Goal: Task Accomplishment & Management: Manage account settings

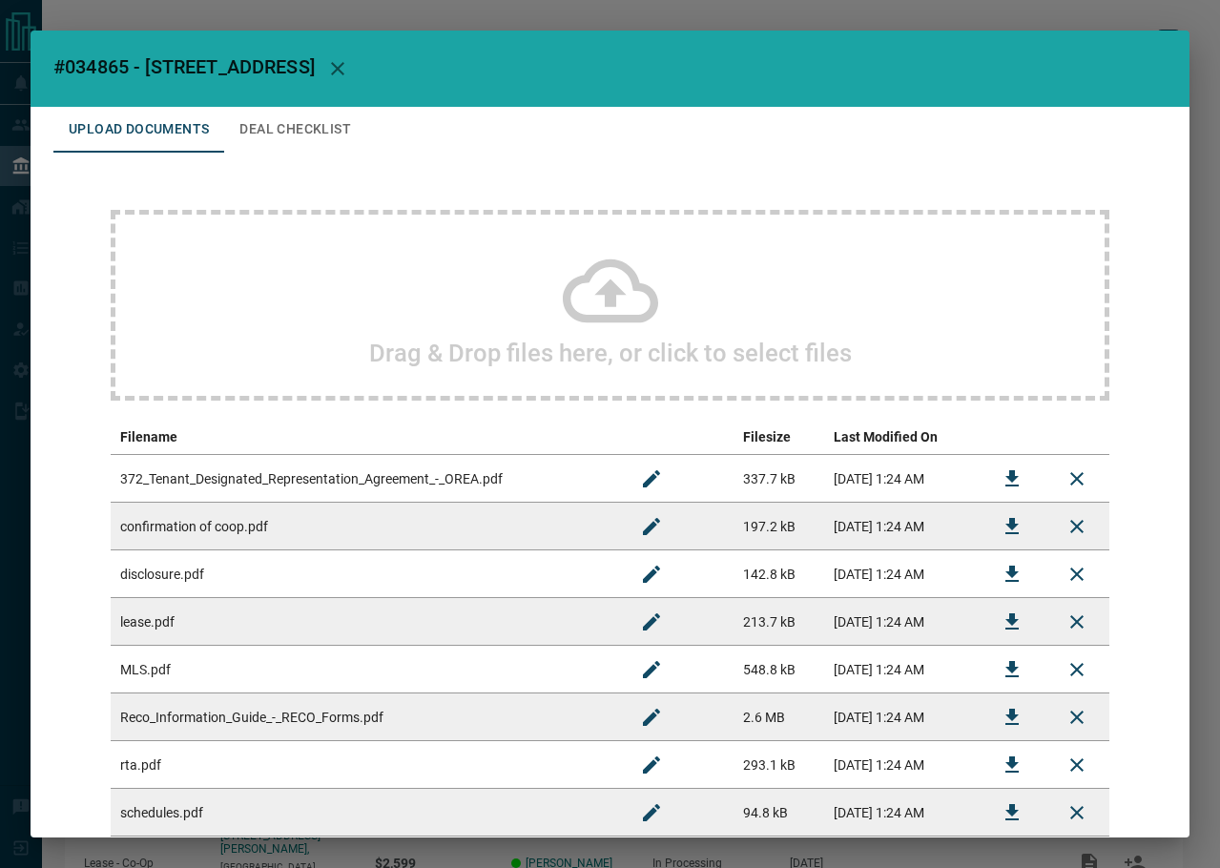
click at [120, 64] on span "#034865 - [STREET_ADDRESS]" at bounding box center [183, 66] width 261 height 23
copy span "034865"
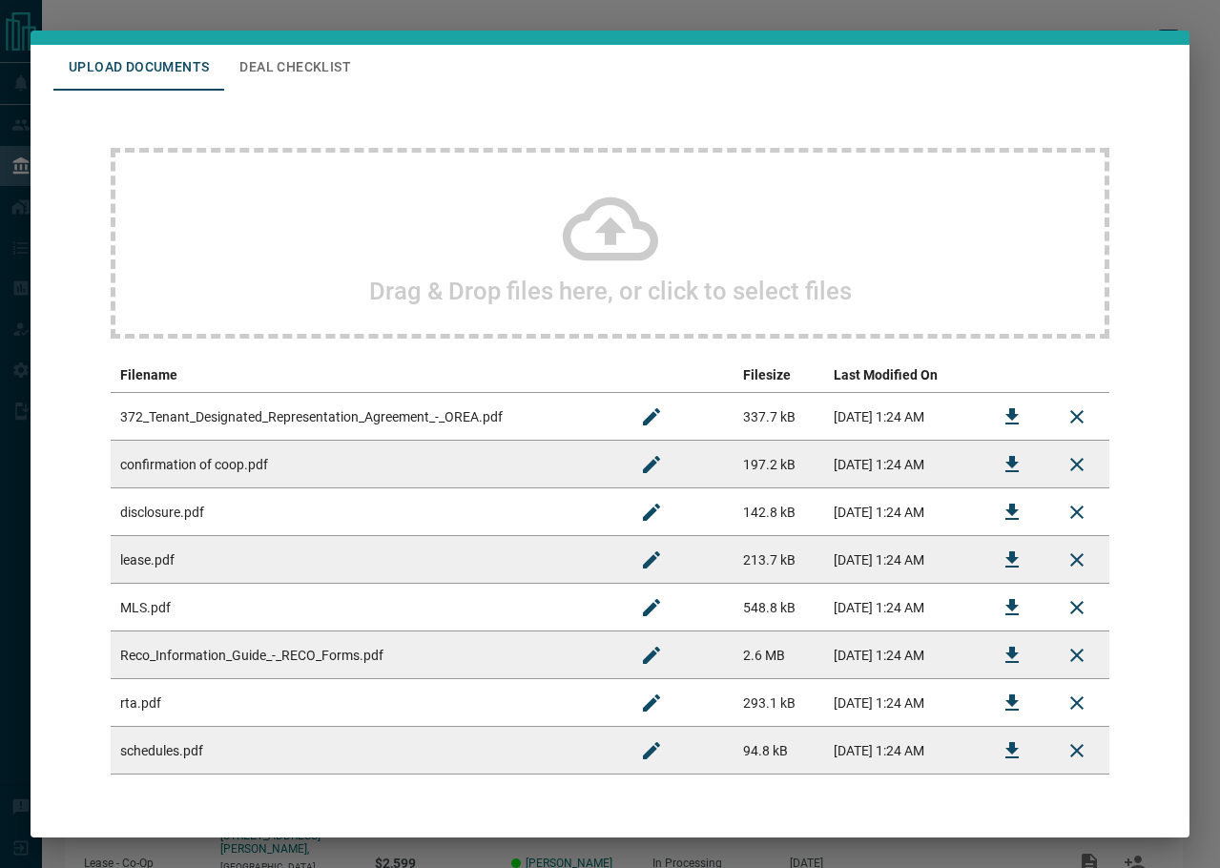
scroll to position [95, 0]
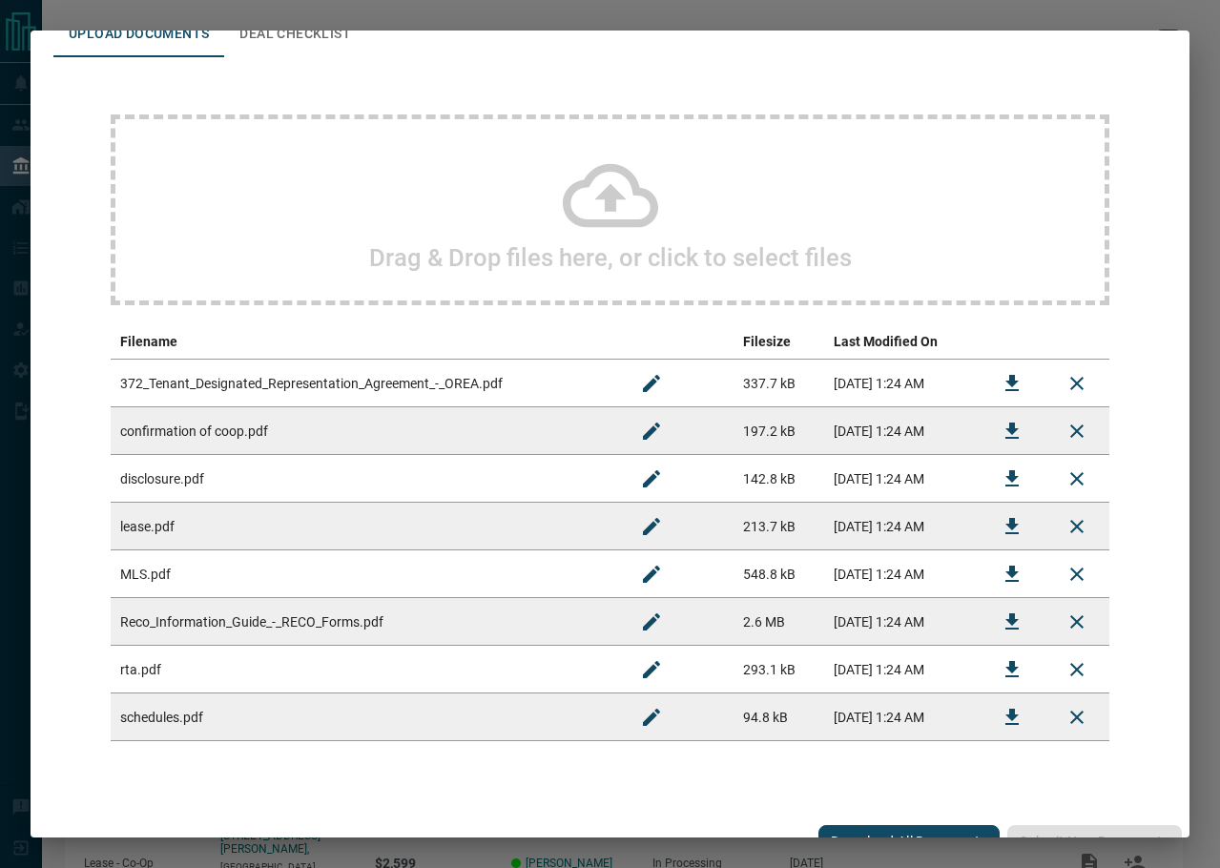
click at [1016, 515] on button "Download" at bounding box center [1012, 527] width 46 height 46
click at [989, 719] on button "Download" at bounding box center [1012, 717] width 46 height 46
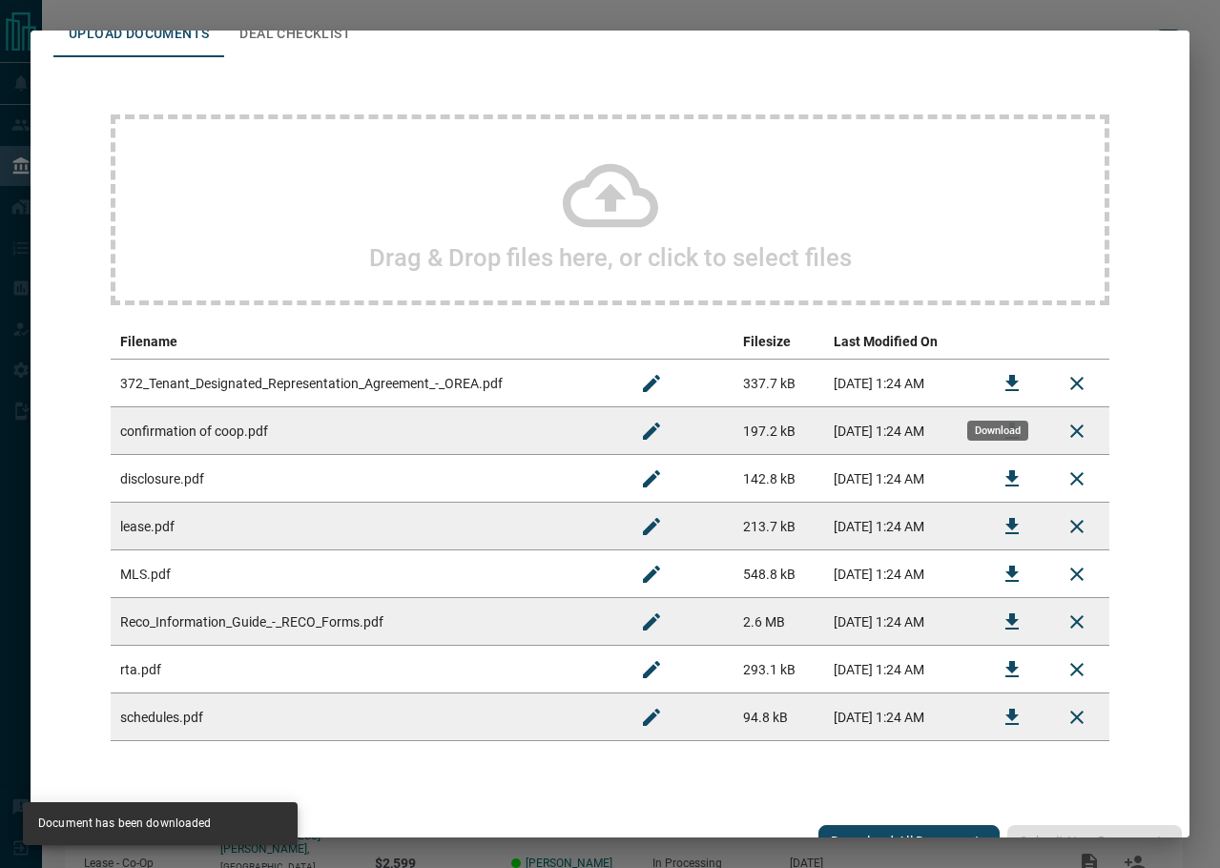
click at [989, 396] on button "Download" at bounding box center [1012, 384] width 46 height 46
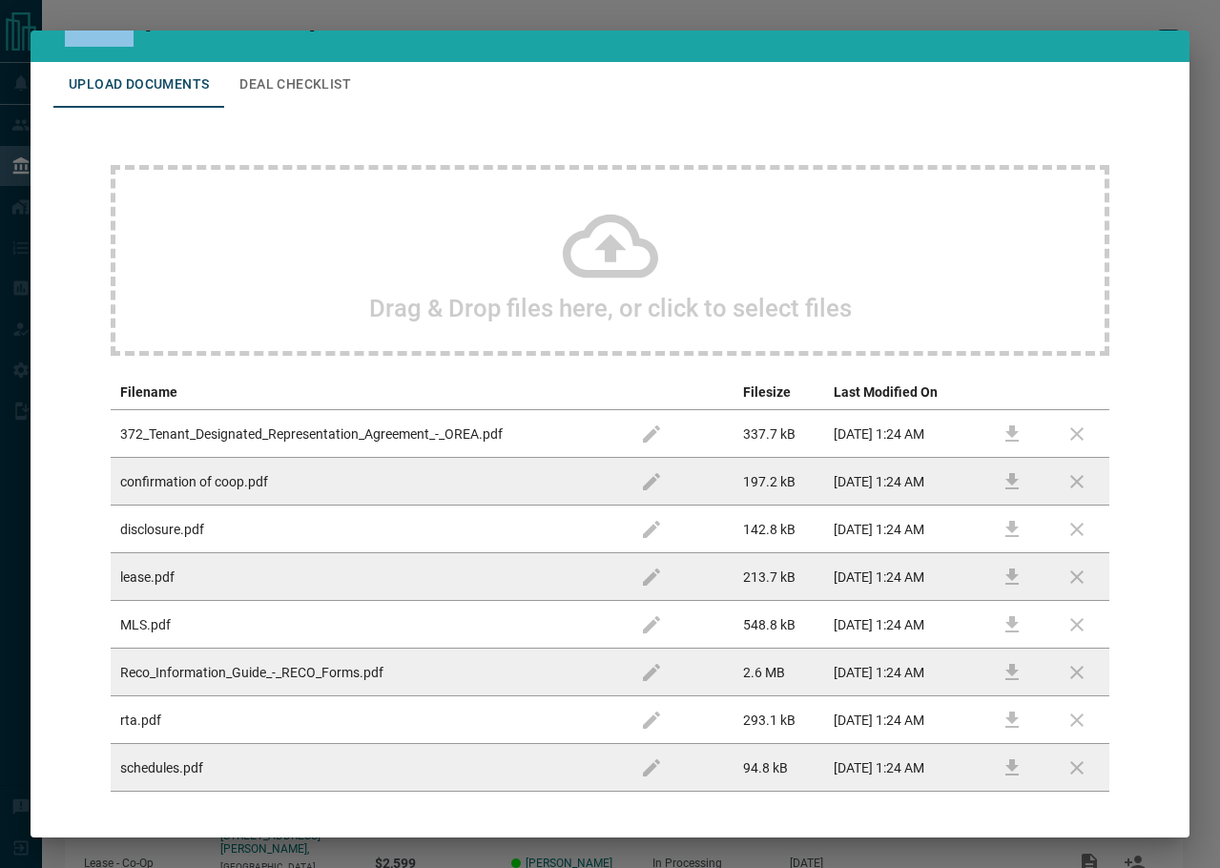
scroll to position [0, 0]
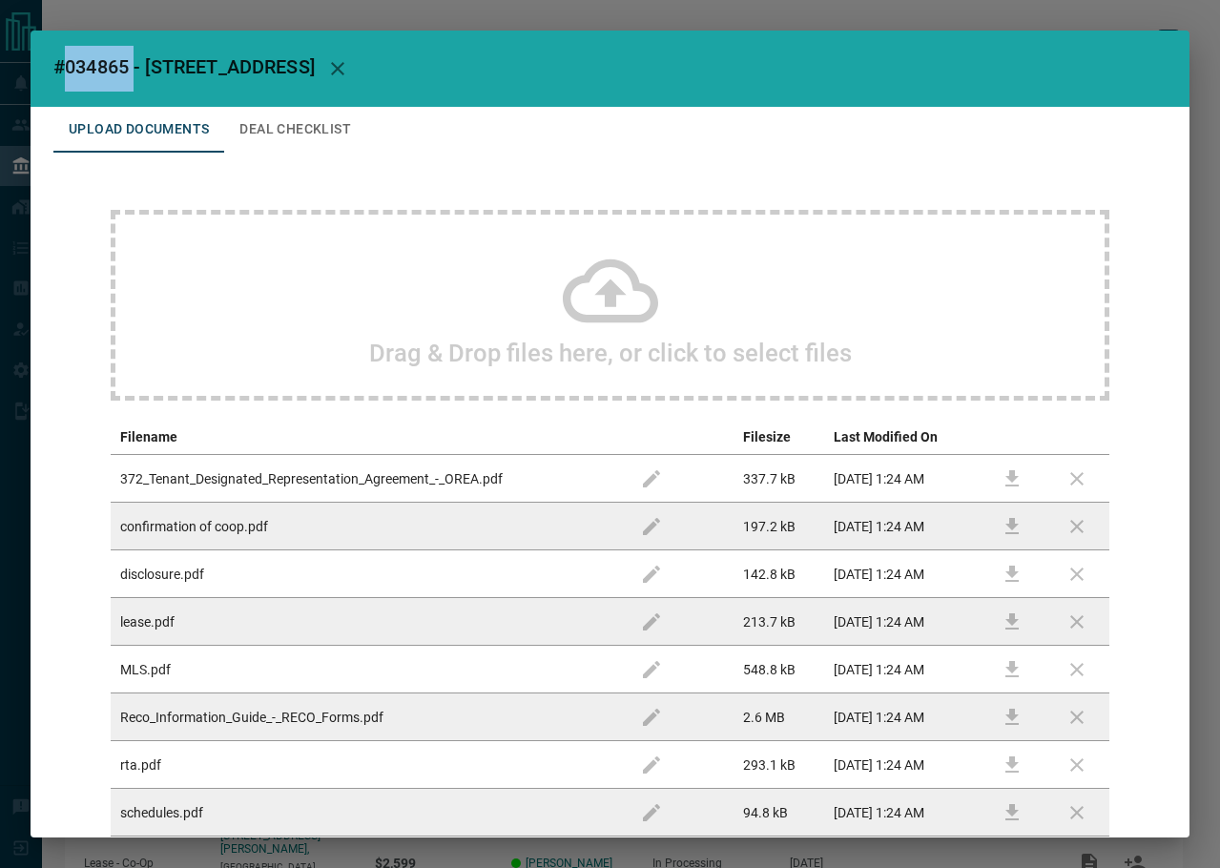
click at [252, 136] on button "Deal Checklist" at bounding box center [295, 130] width 142 height 46
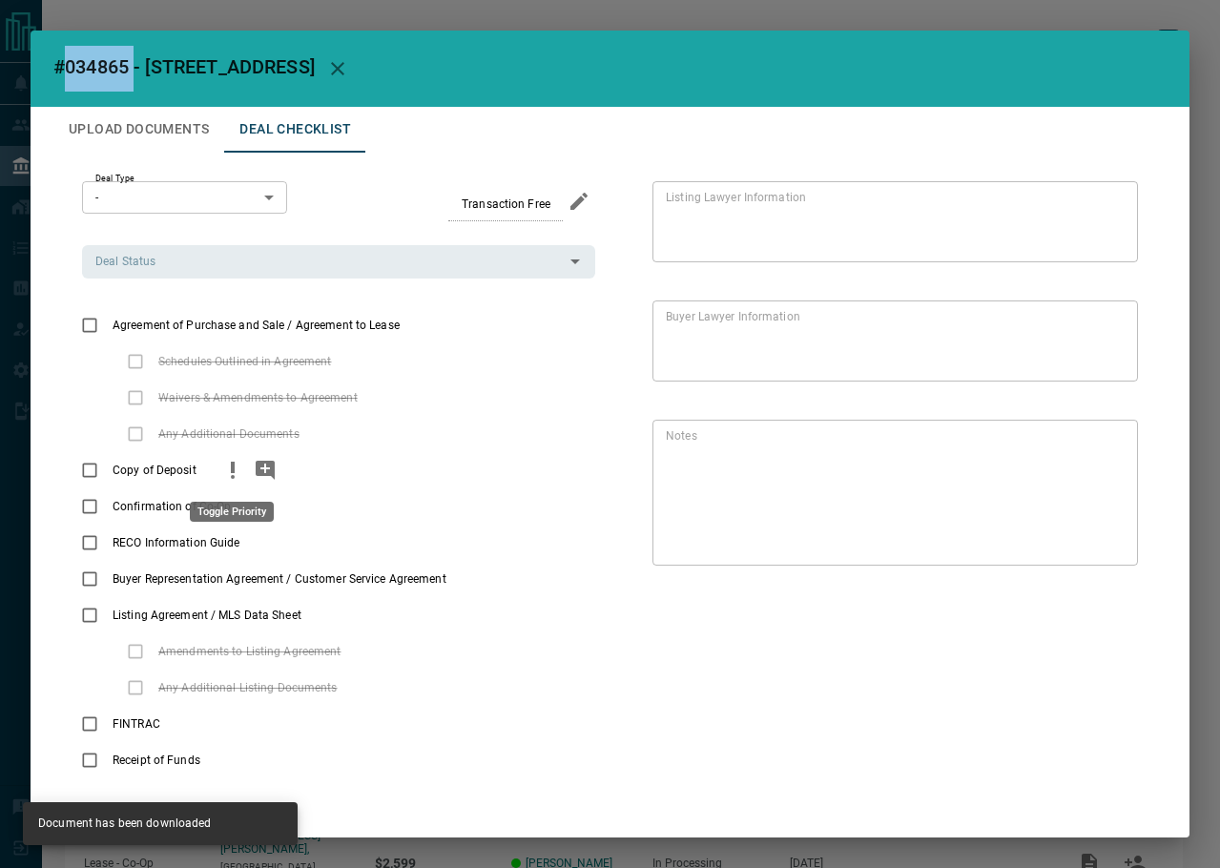
click at [228, 470] on icon "priority" at bounding box center [232, 470] width 23 height 23
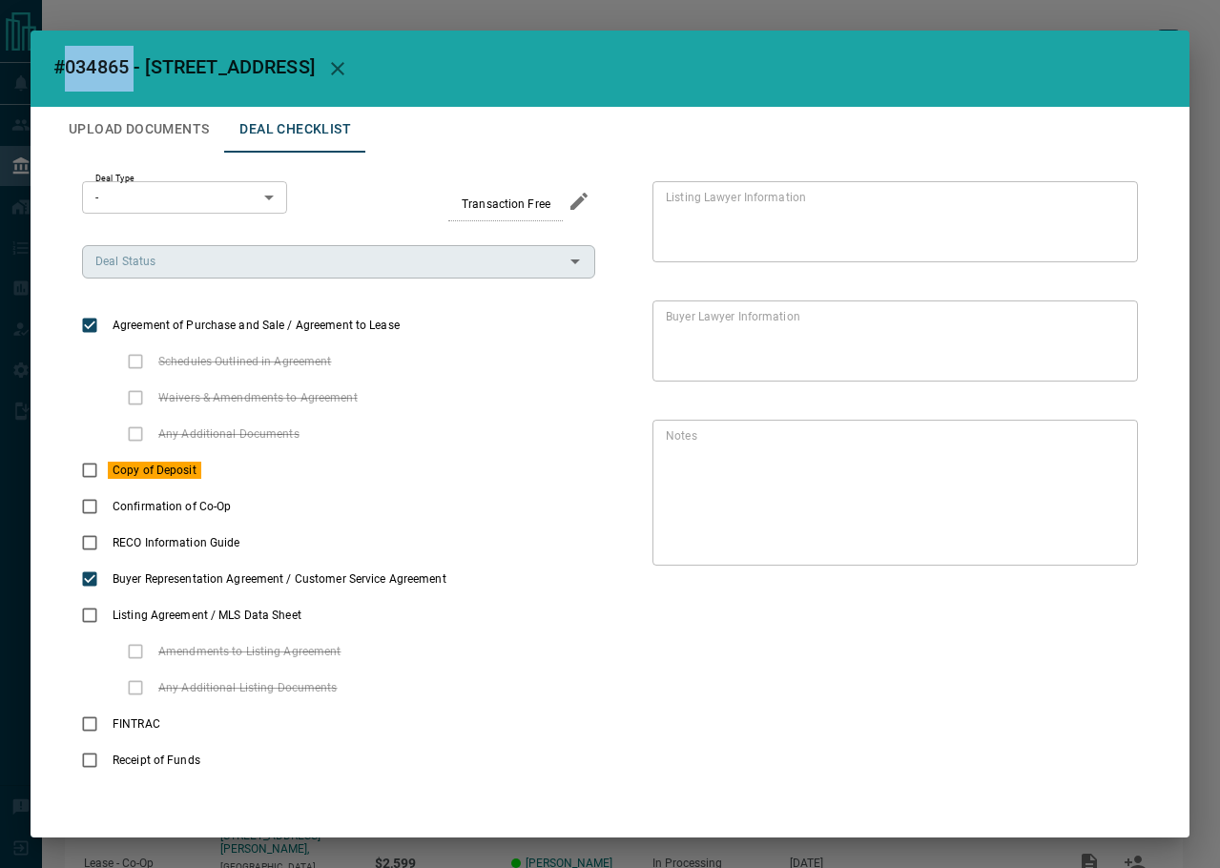
click at [220, 273] on div "Deal Status" at bounding box center [338, 261] width 513 height 32
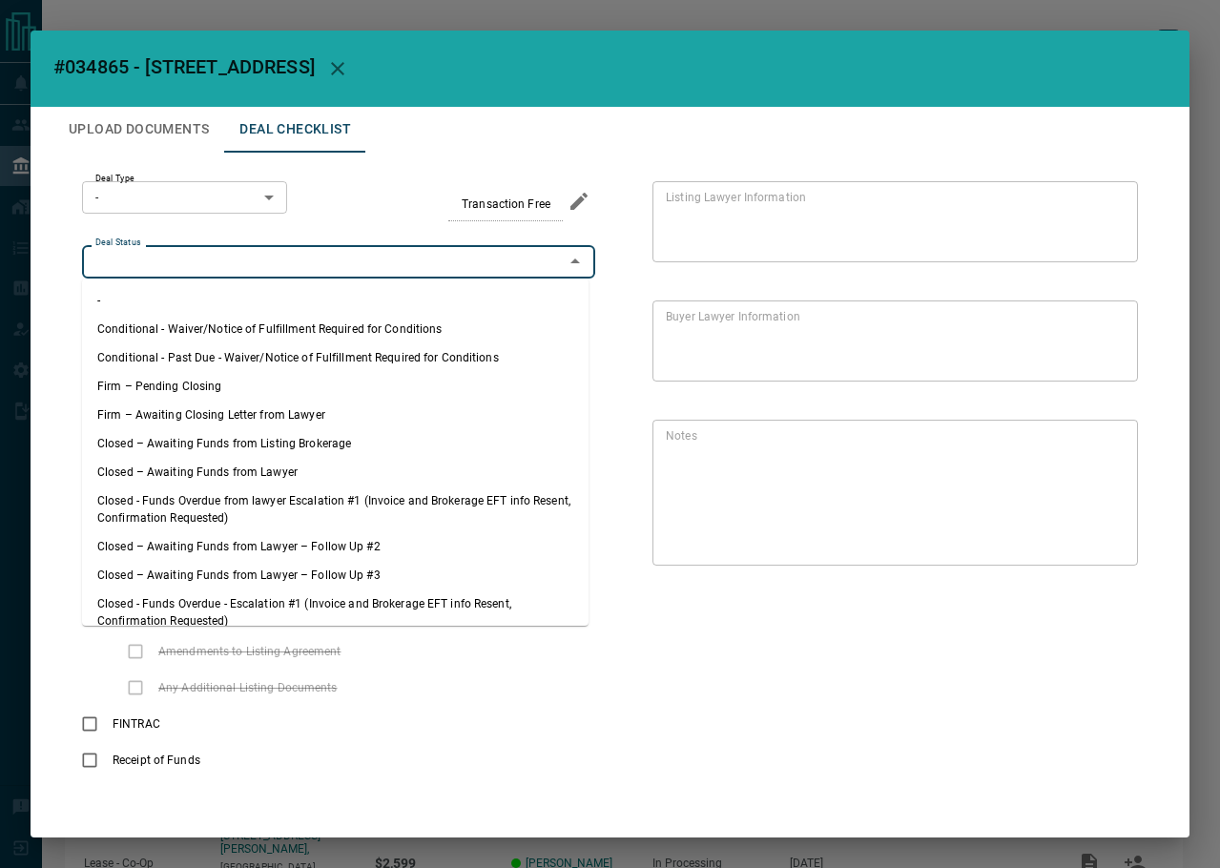
click at [121, 375] on li "Firm – Pending Closing" at bounding box center [335, 386] width 507 height 29
type input "**********"
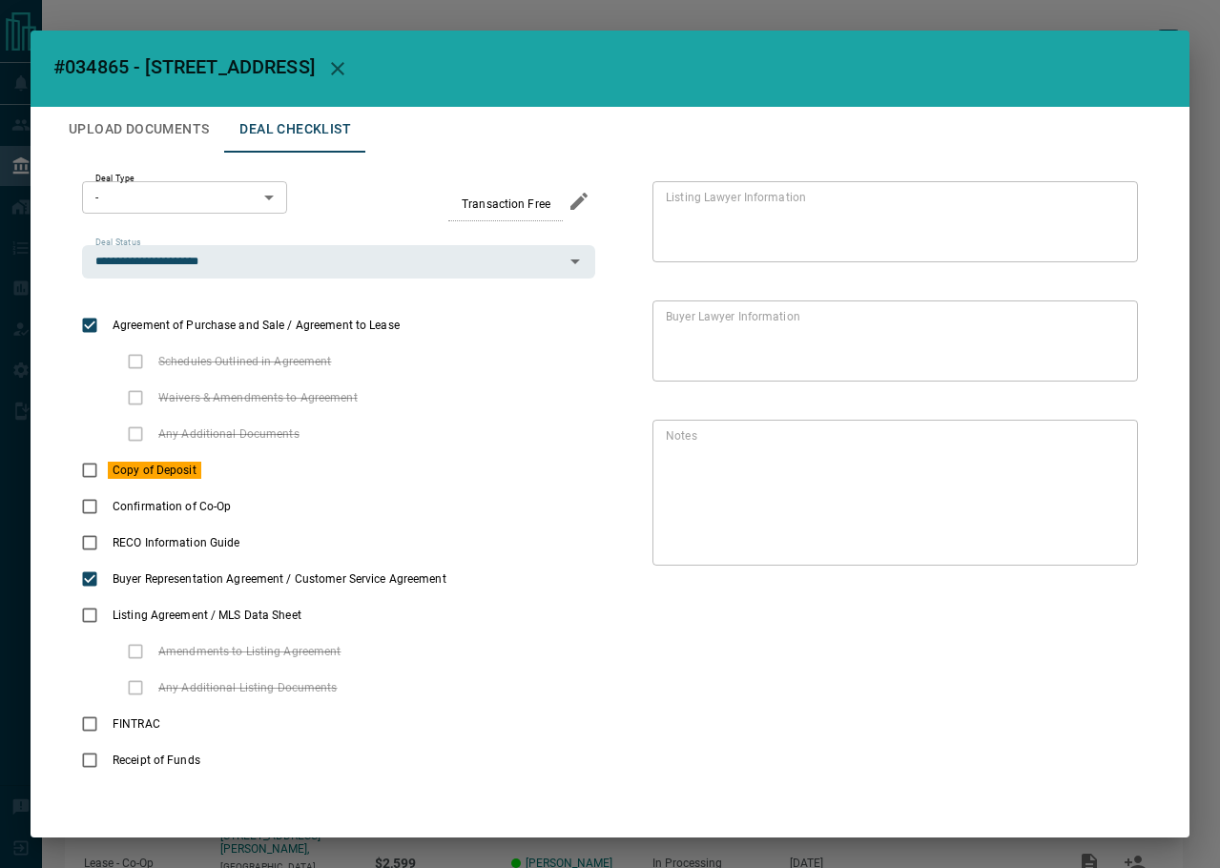
click at [169, 200] on body "Lead Transfers Leads Deals Listings Campaigns Quota Rules Agent Quotas Admin Mo…" at bounding box center [610, 508] width 1220 height 1017
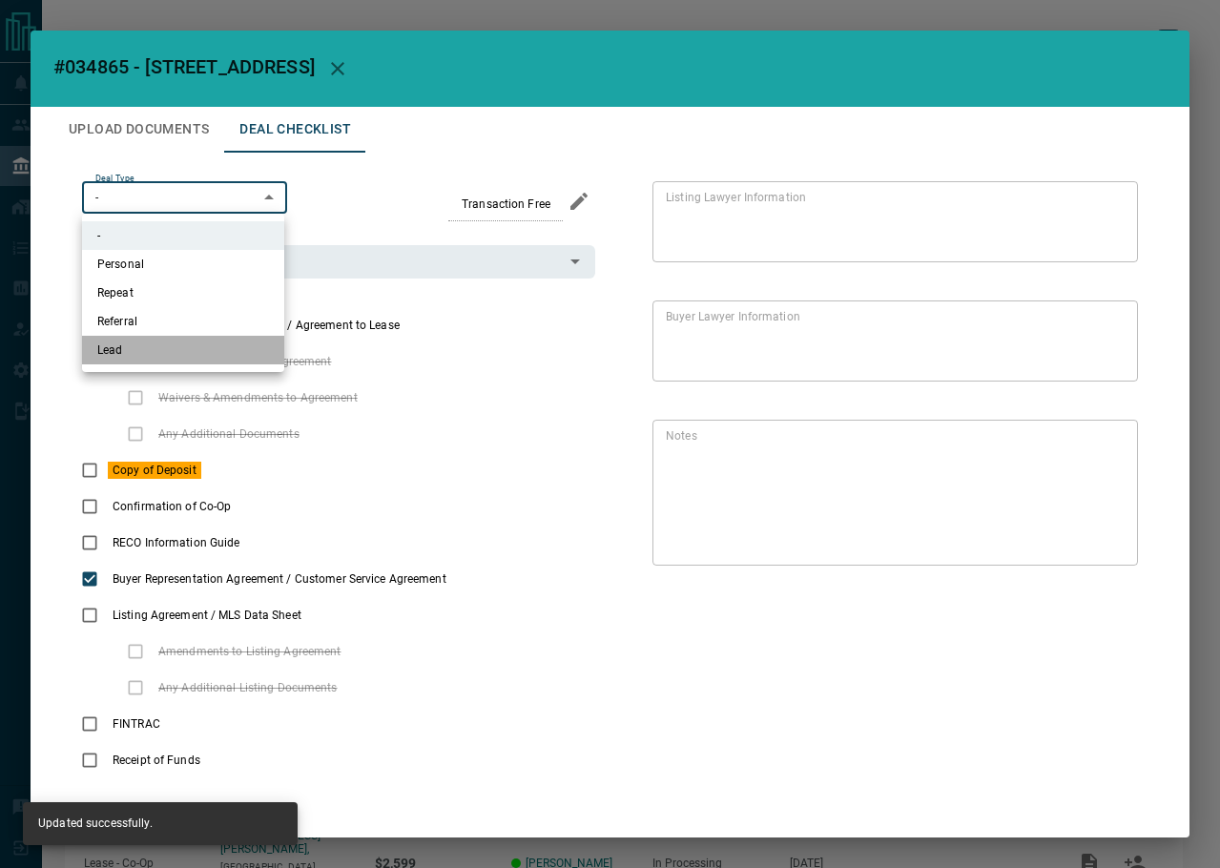
click at [113, 342] on li "Lead" at bounding box center [183, 350] width 202 height 29
type input "*"
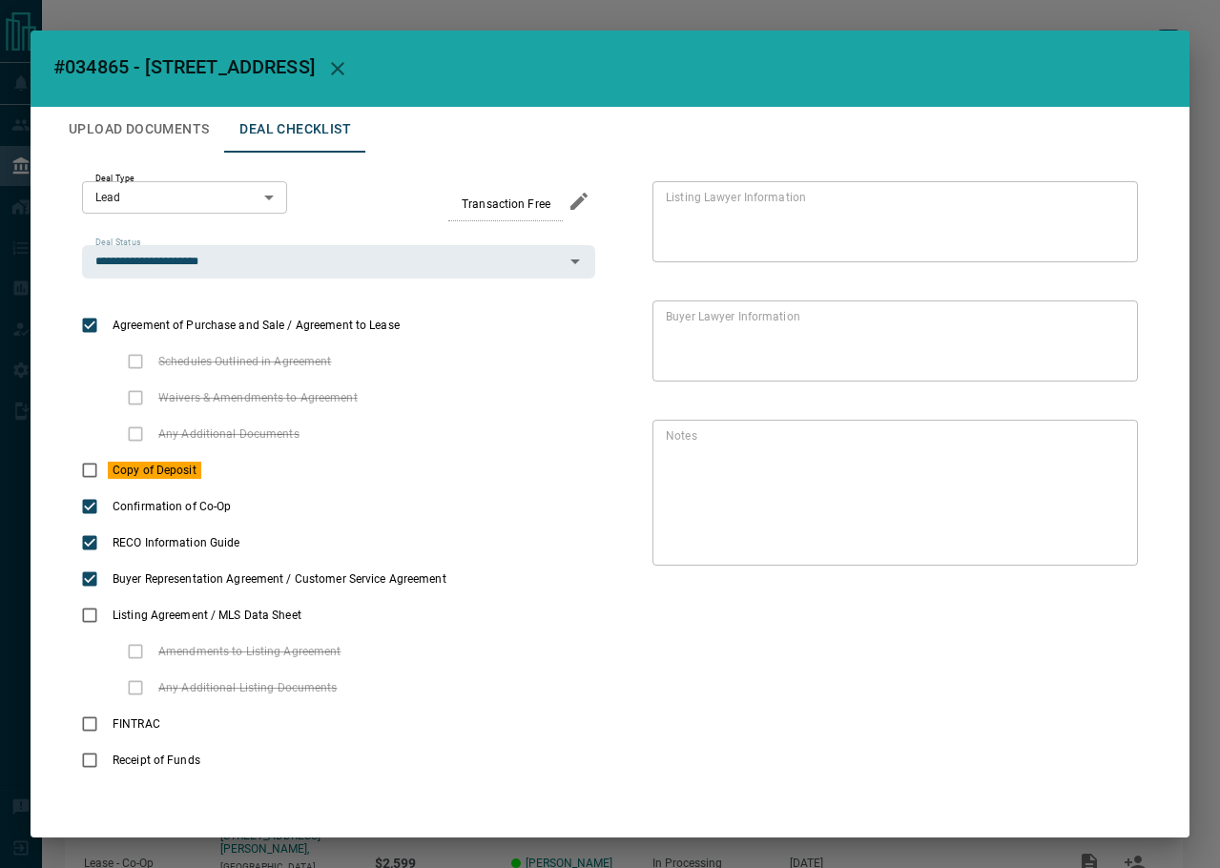
click at [126, 146] on button "Upload Documents" at bounding box center [138, 130] width 171 height 46
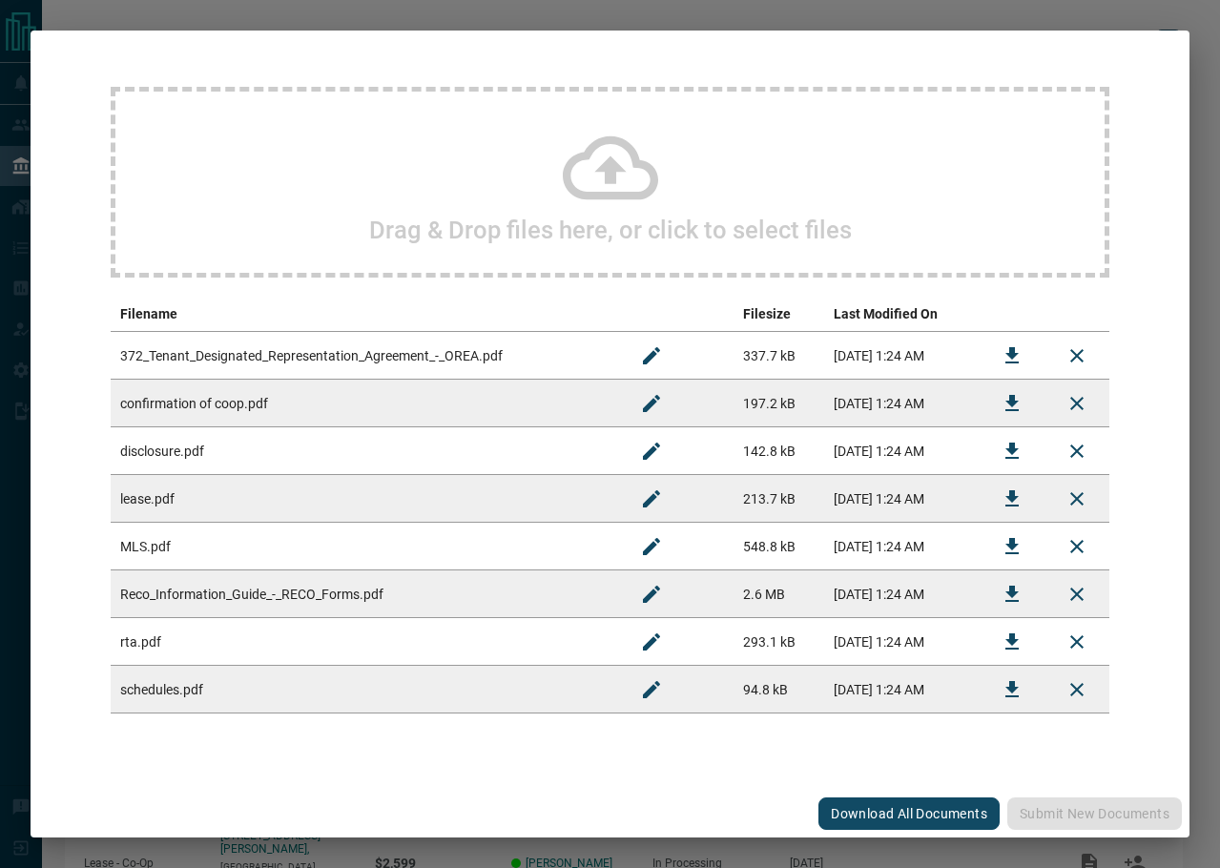
scroll to position [124, 0]
click at [1005, 586] on icon "Download" at bounding box center [1011, 594] width 13 height 16
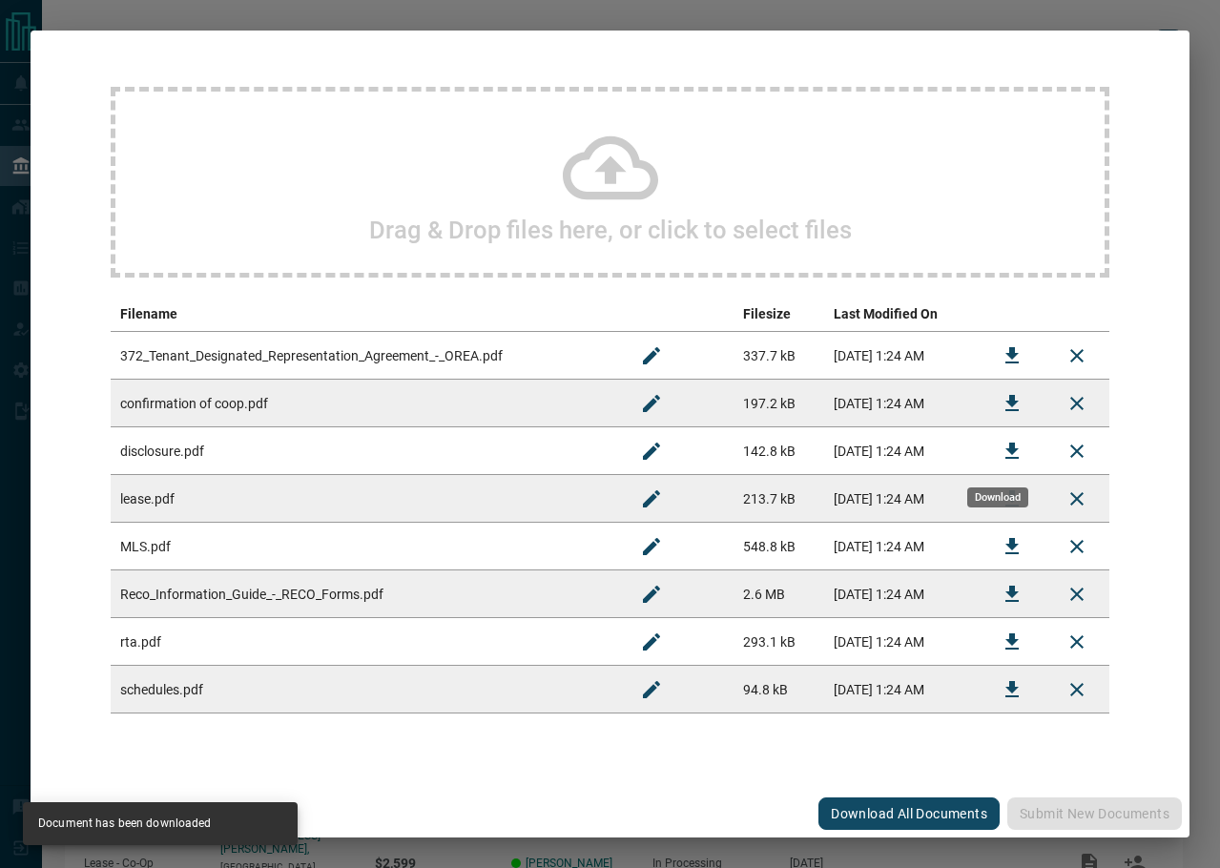
click at [1006, 410] on icon "Download" at bounding box center [1012, 403] width 23 height 23
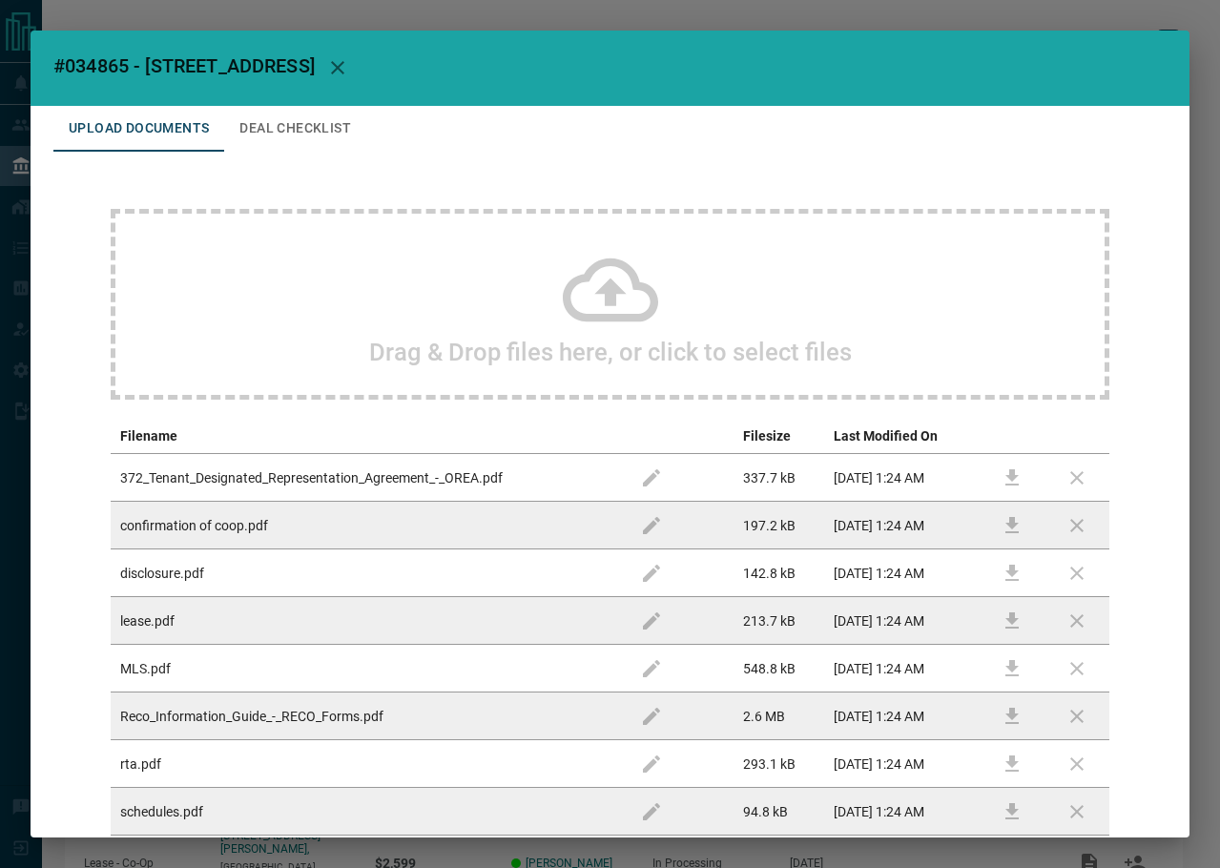
scroll to position [0, 0]
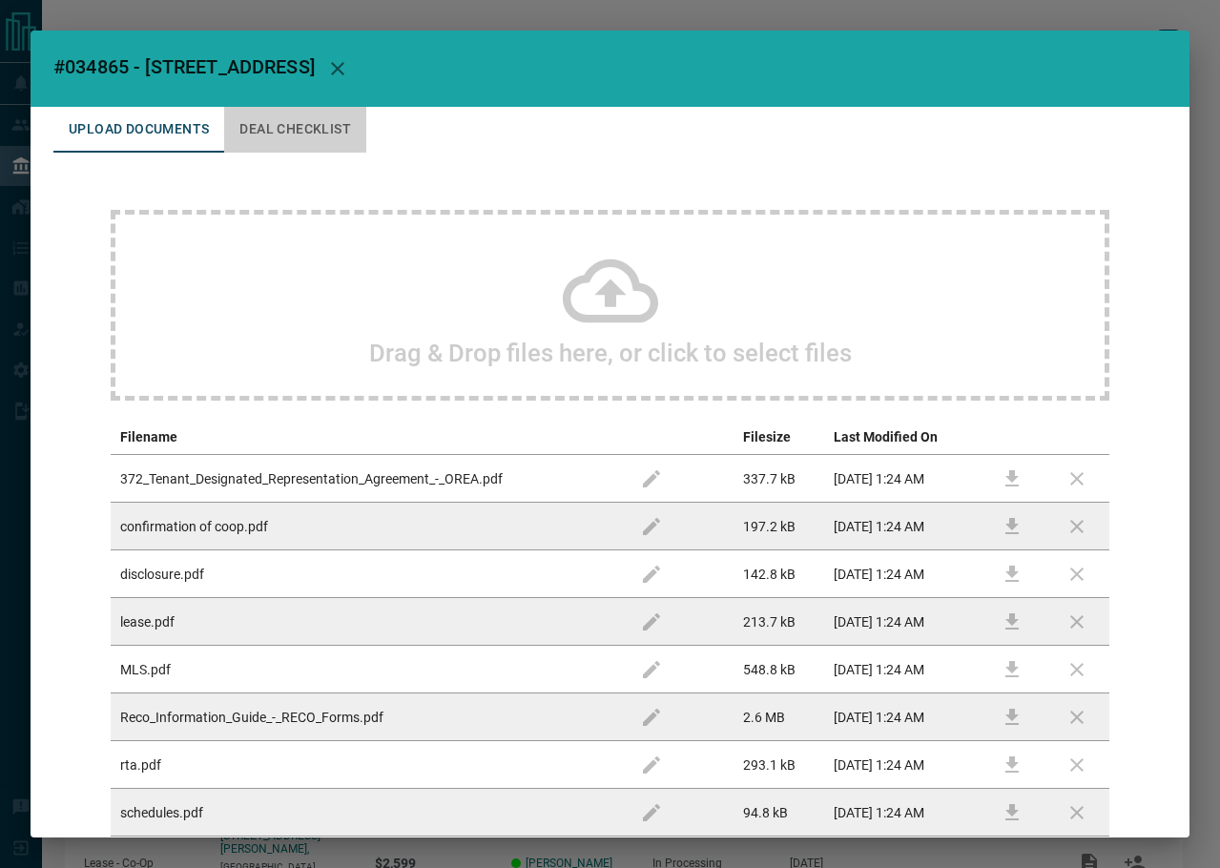
click at [299, 143] on button "Deal Checklist" at bounding box center [295, 130] width 142 height 46
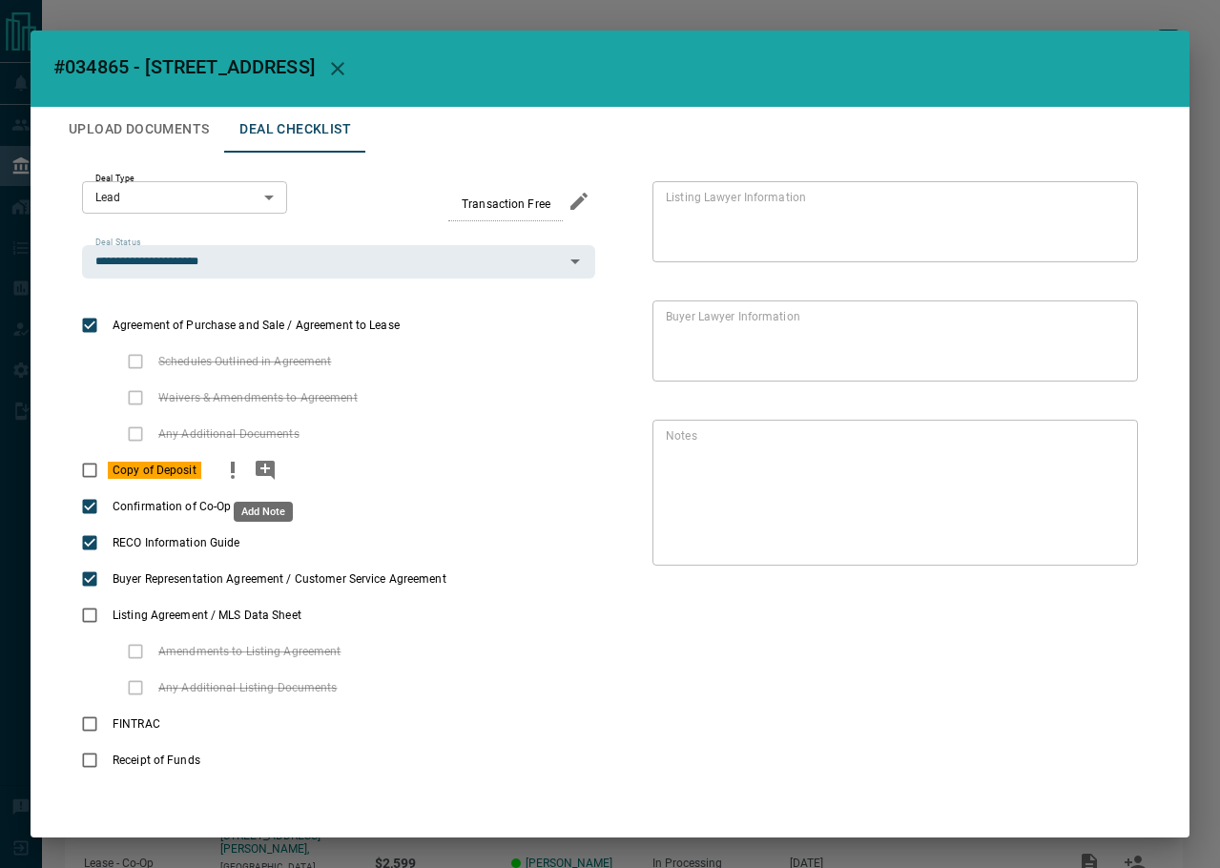
click at [271, 476] on icon "add note" at bounding box center [265, 470] width 19 height 19
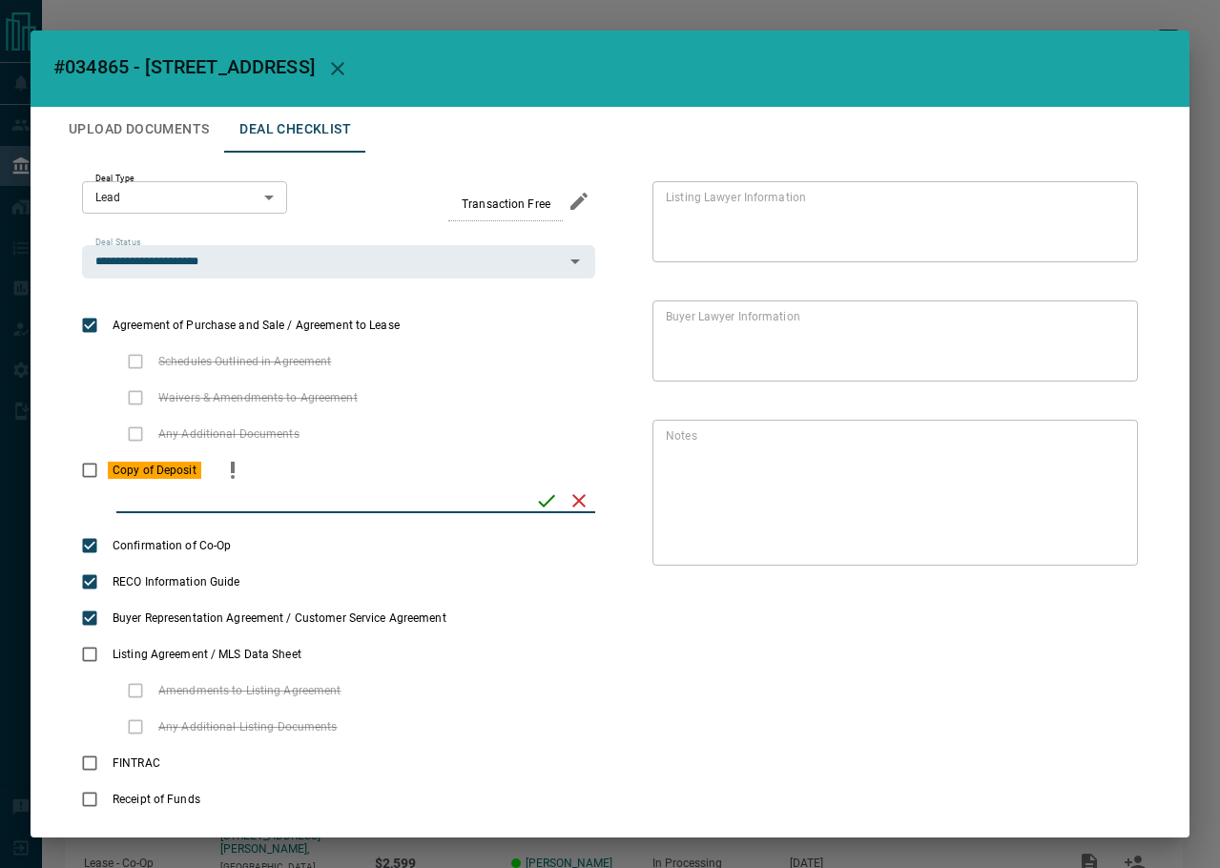
type input "*"
type input "*****"
click at [535, 502] on icon "save" at bounding box center [546, 500] width 23 height 23
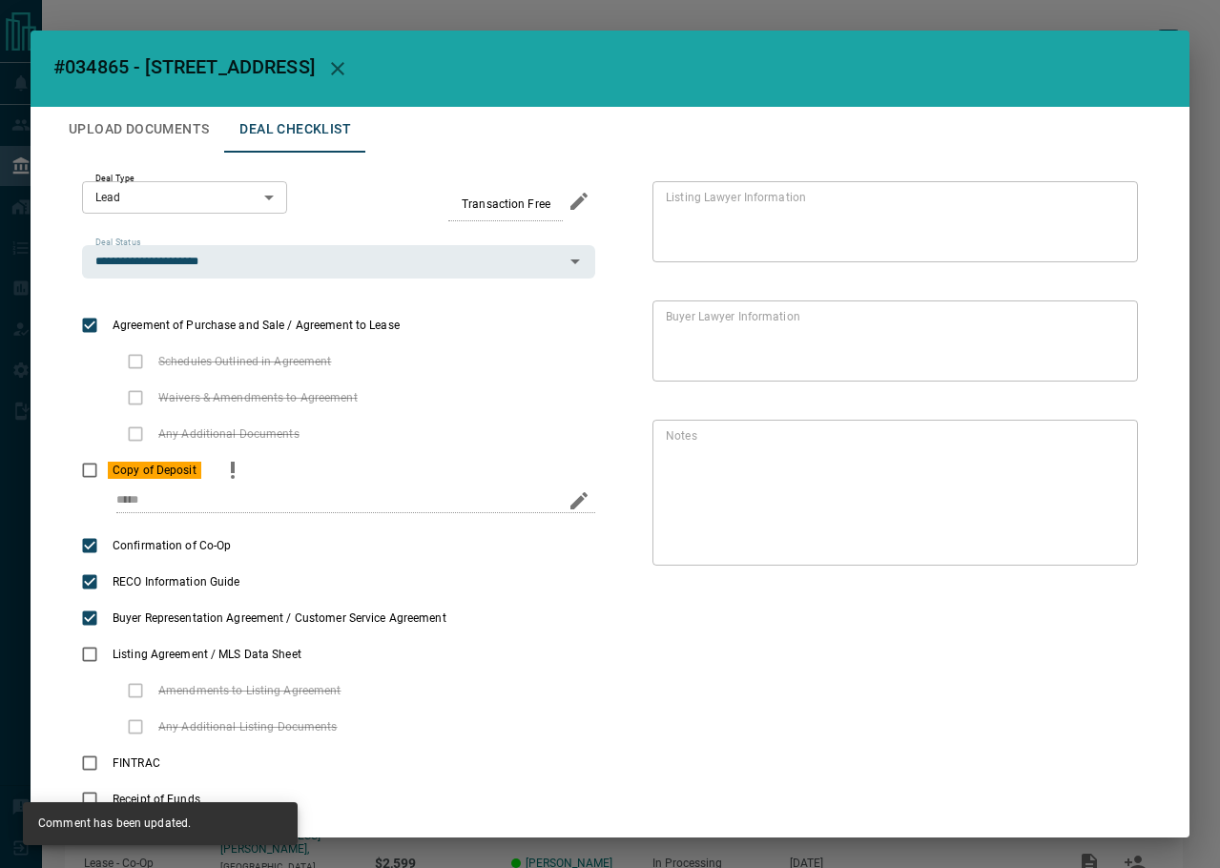
click at [152, 130] on button "Upload Documents" at bounding box center [138, 130] width 171 height 46
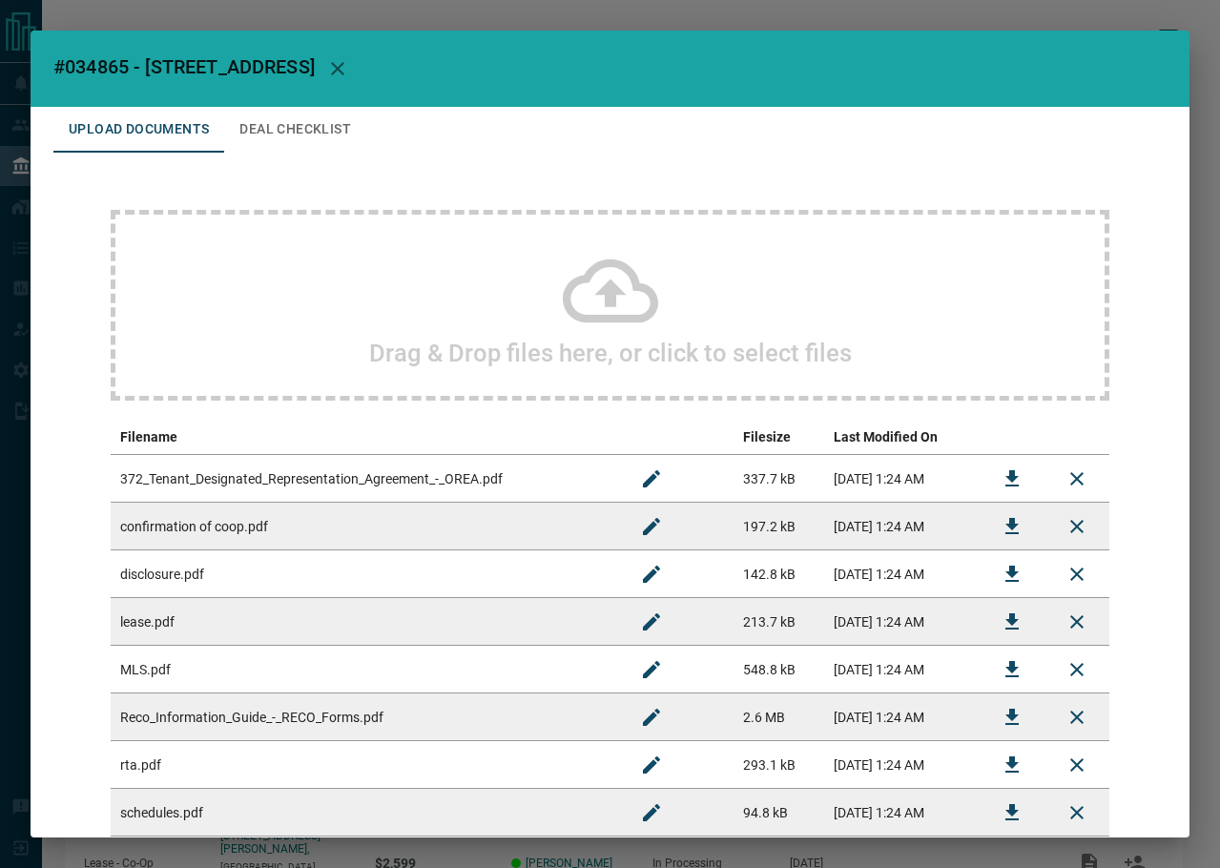
click at [278, 319] on div "Drag & Drop files here, or click to select files" at bounding box center [610, 305] width 999 height 191
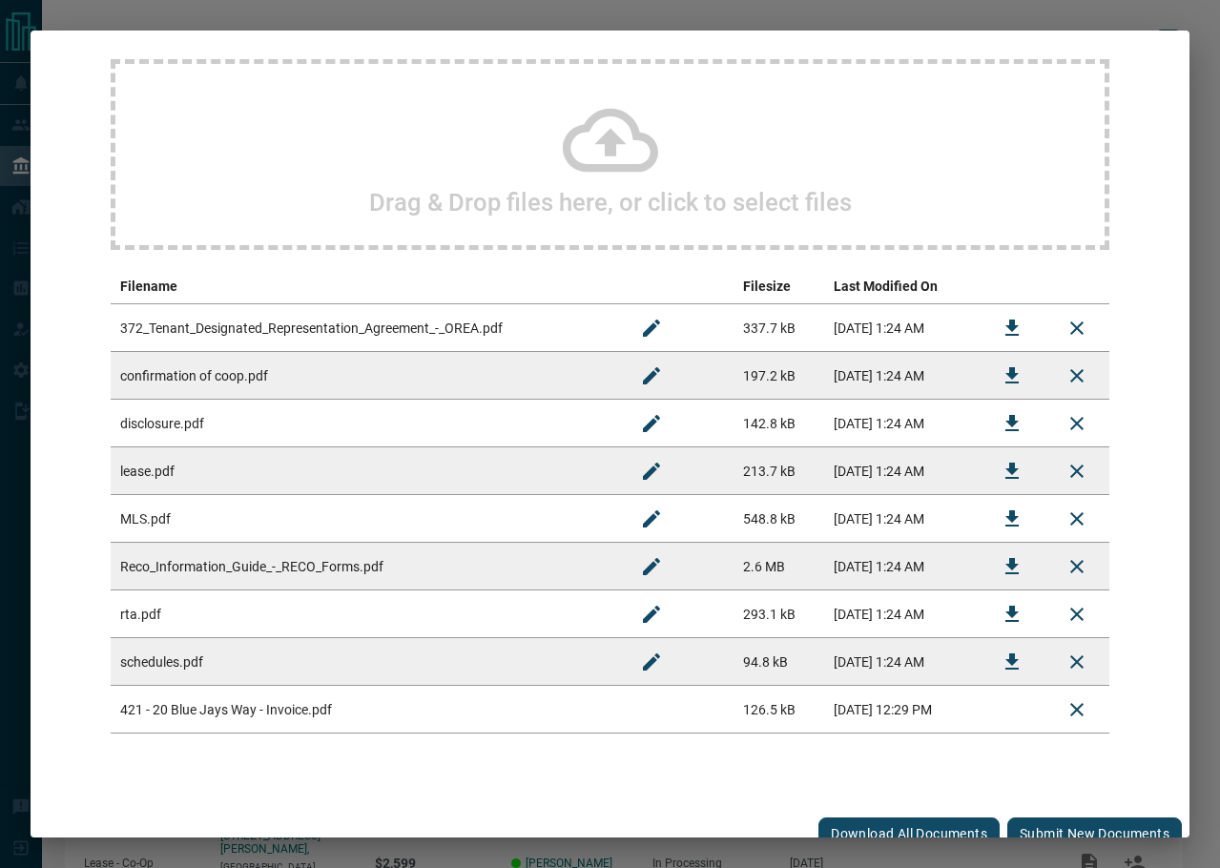
scroll to position [172, 0]
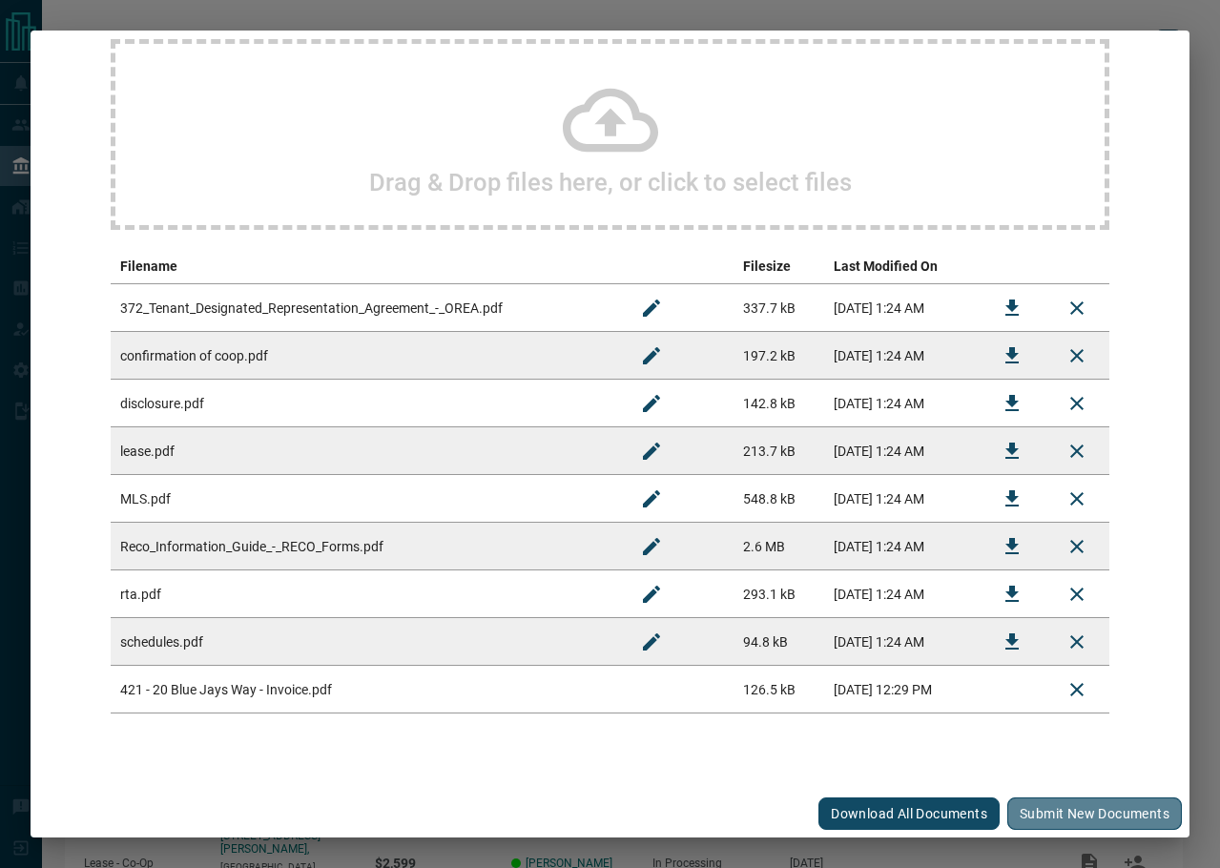
click at [1030, 823] on button "Submit new documents" at bounding box center [1094, 814] width 175 height 32
